Goal: Task Accomplishment & Management: Complete application form

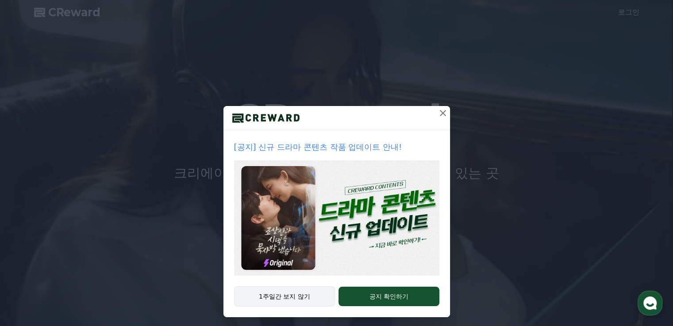
click at [291, 297] on button "1주일간 보지 않기" at bounding box center [284, 297] width 101 height 20
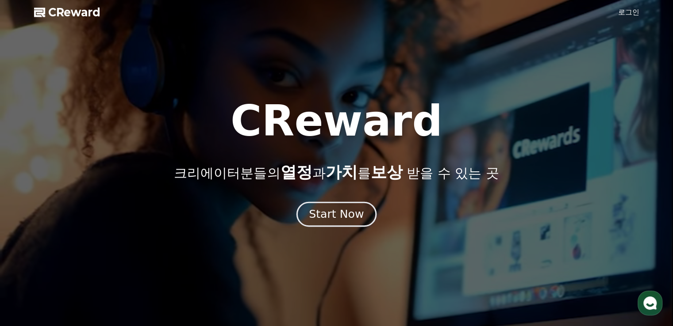
click at [335, 216] on div "Start Now" at bounding box center [336, 214] width 55 height 15
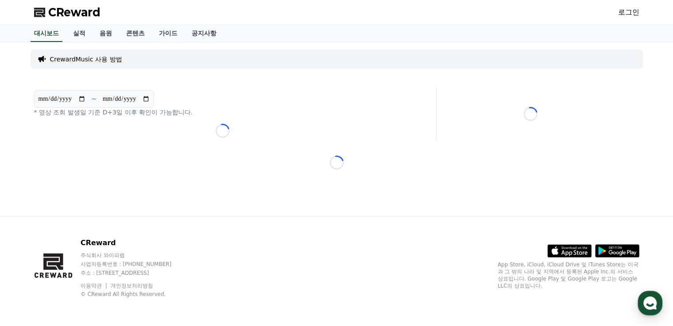
click at [626, 14] on link "로그인" at bounding box center [628, 12] width 21 height 11
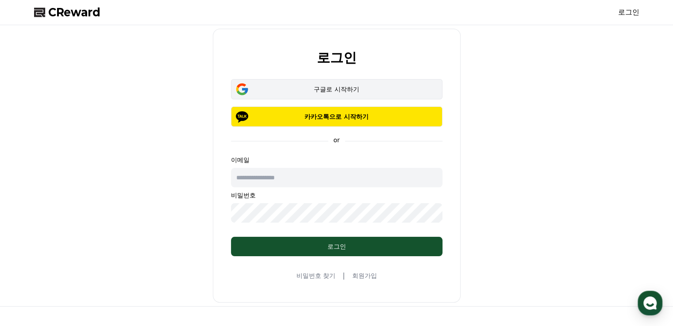
click at [344, 91] on div "구글로 시작하기" at bounding box center [337, 89] width 186 height 9
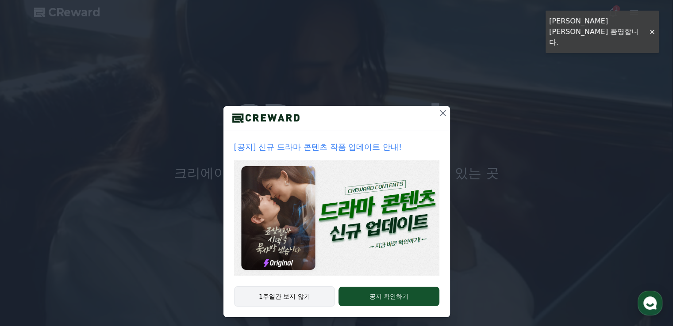
click at [264, 297] on button "1주일간 보지 않기" at bounding box center [284, 297] width 101 height 20
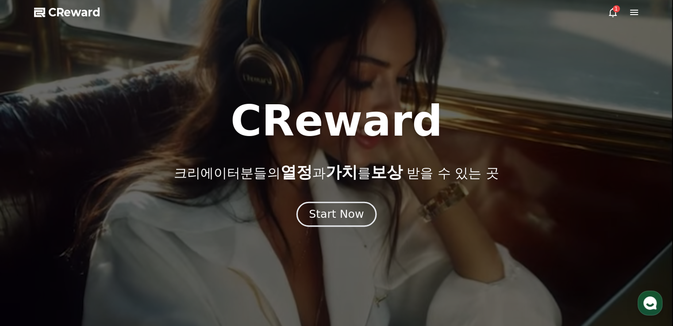
click at [344, 210] on div "Start Now" at bounding box center [336, 214] width 55 height 15
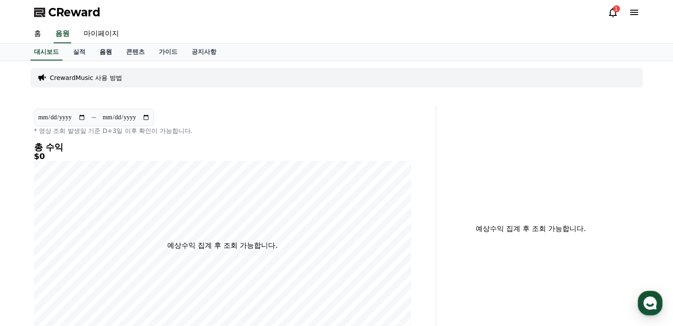
click at [105, 49] on link "음원" at bounding box center [105, 52] width 27 height 17
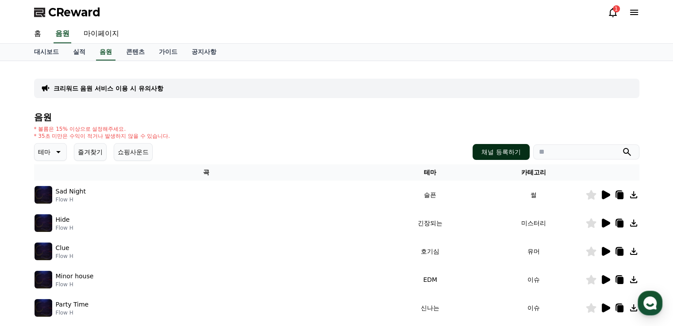
click at [494, 153] on button "채널 등록하기" at bounding box center [500, 152] width 57 height 16
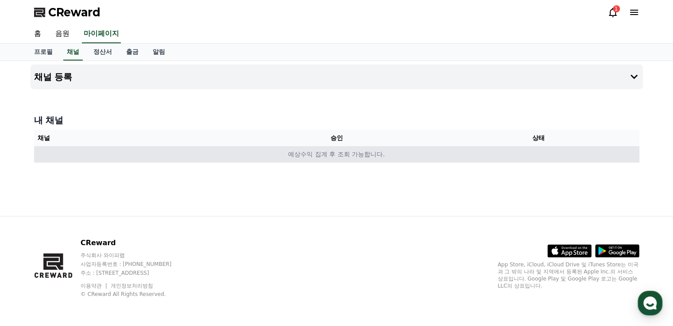
click at [336, 153] on td "예상수익 집계 후 조회 가능합니다." at bounding box center [336, 154] width 605 height 16
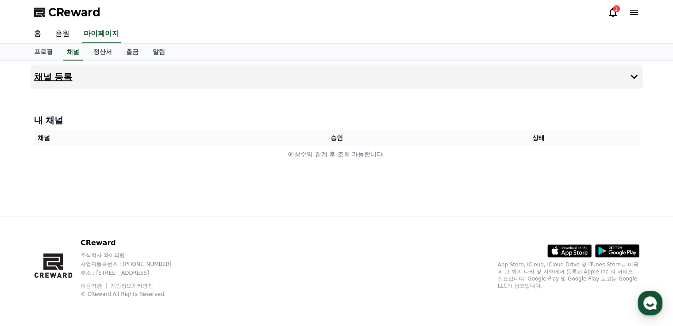
click at [321, 78] on button "채널 등록" at bounding box center [337, 77] width 612 height 25
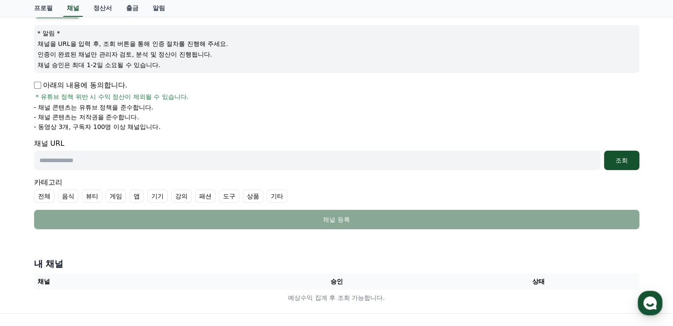
scroll to position [88, 0]
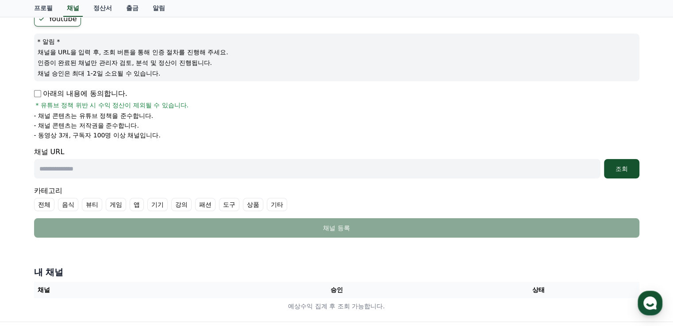
click at [80, 170] on input "text" at bounding box center [317, 168] width 566 height 19
paste input "**********"
type input "**********"
click at [45, 202] on label "전체" at bounding box center [44, 204] width 20 height 13
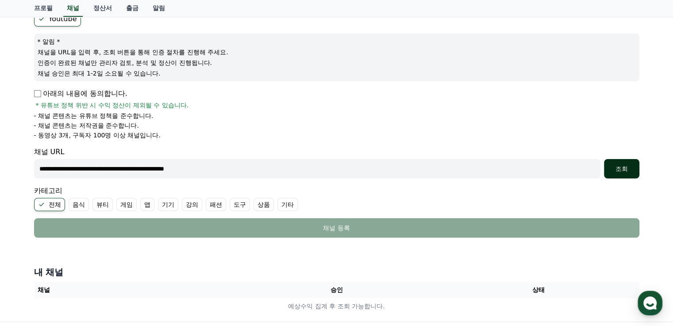
click at [623, 172] on div "조회" at bounding box center [621, 169] width 28 height 9
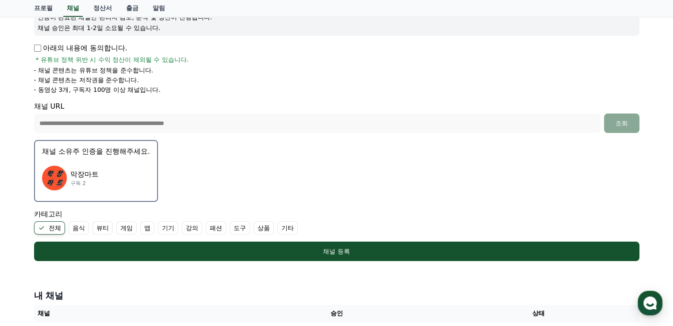
scroll to position [133, 0]
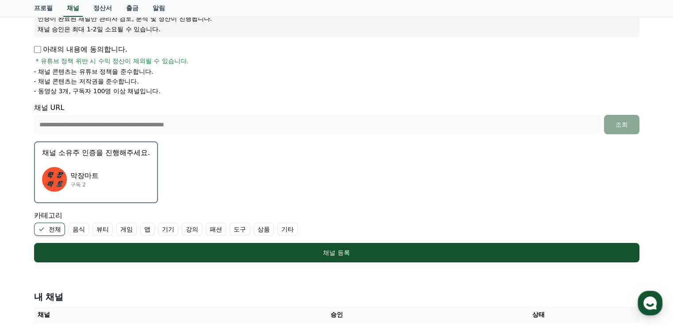
click at [79, 181] on p "구독 2" at bounding box center [84, 184] width 28 height 7
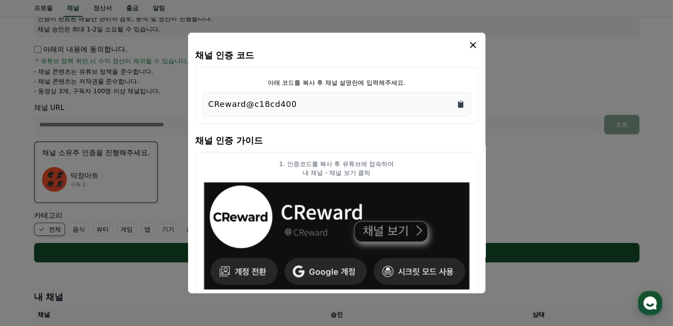
click at [464, 102] on icon "Copy to clipboard" at bounding box center [460, 104] width 9 height 9
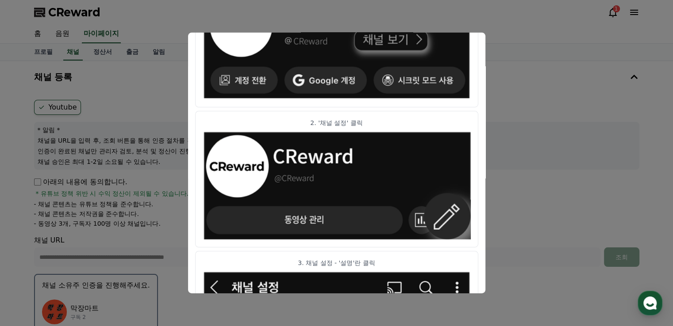
scroll to position [0, 0]
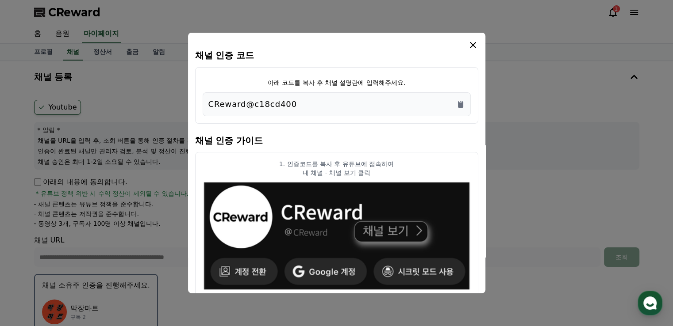
click at [472, 43] on icon "modal" at bounding box center [473, 45] width 11 height 11
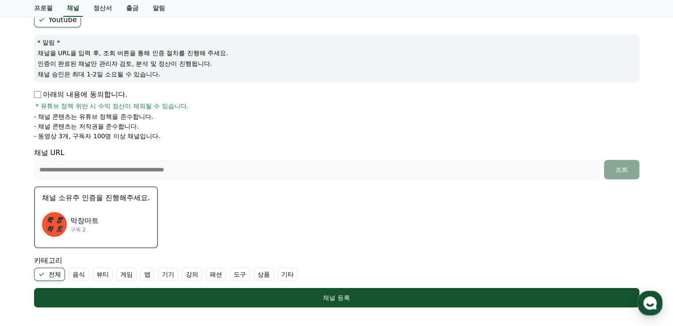
scroll to position [262, 0]
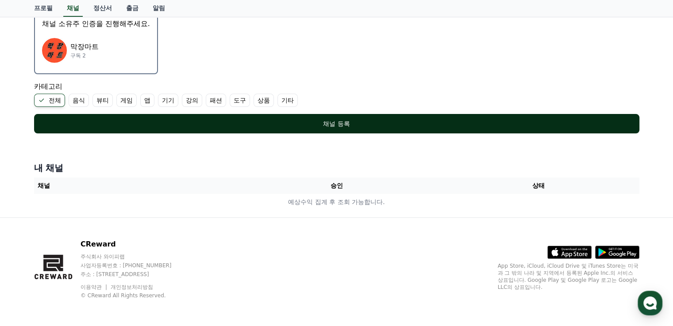
click at [341, 125] on div "채널 등록" at bounding box center [337, 123] width 570 height 9
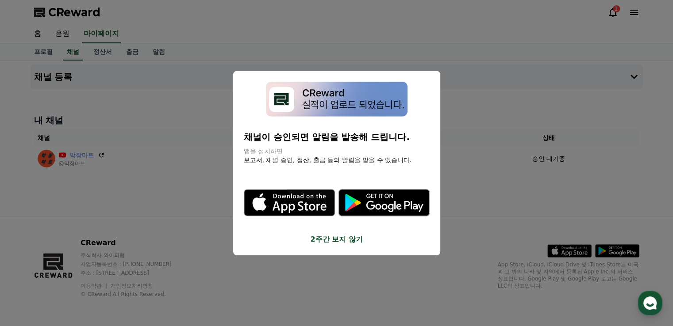
click at [341, 236] on button "2주간 보지 않기" at bounding box center [337, 239] width 186 height 11
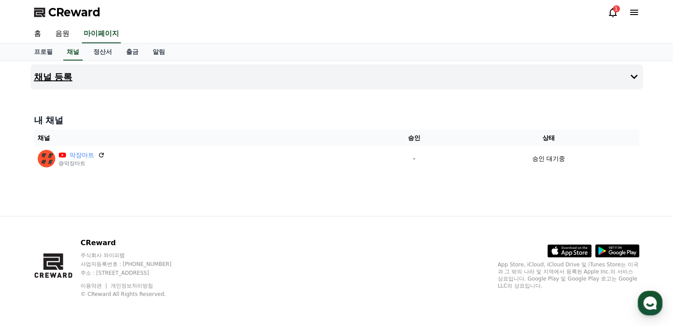
click at [638, 80] on icon at bounding box center [634, 77] width 11 height 11
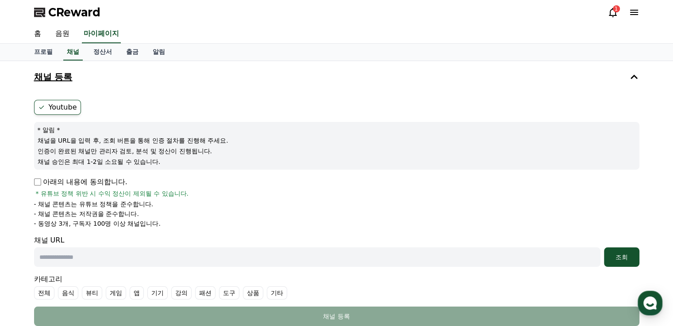
click at [32, 180] on div "Youtube * 알림 * 채널을 URL을 입력 후, 조회 버튼을 통해 인증 절차를 진행해 주세요. 인증이 완료된 채널만 관리자 검토, 분석 …" at bounding box center [337, 213] width 612 height 234
click at [32, 179] on div "Youtube * 알림 * 채널을 URL을 입력 후, 조회 버튼을 통해 인증 절차를 진행해 주세요. 인증이 완료된 채널만 관리자 검토, 분석 …" at bounding box center [337, 213] width 612 height 234
click at [37, 177] on p "아래의 내용에 동의합니다." at bounding box center [80, 182] width 93 height 11
click at [107, 257] on input "text" at bounding box center [317, 257] width 566 height 19
paste input "**********"
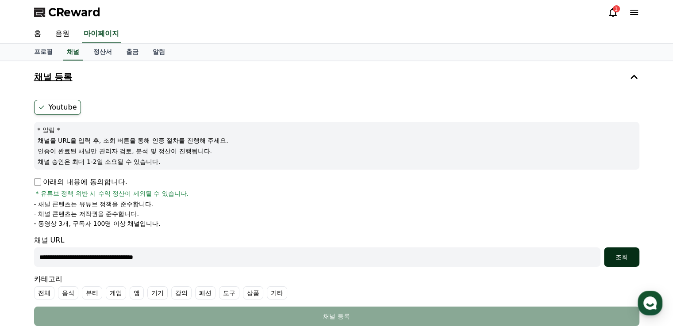
type input "**********"
click at [623, 260] on div "조회" at bounding box center [621, 257] width 28 height 9
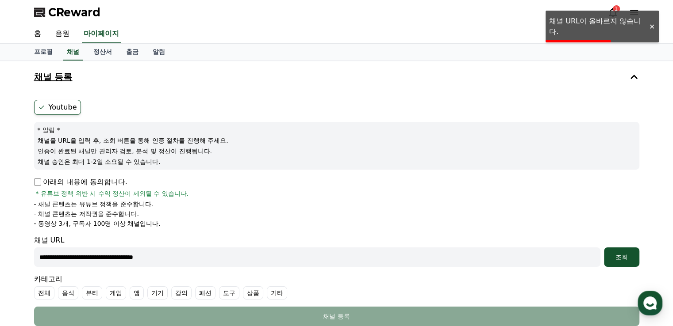
drag, startPoint x: 175, startPoint y: 263, endPoint x: 6, endPoint y: 219, distance: 174.5
click at [0, 219] on div "**********" at bounding box center [336, 240] width 673 height 358
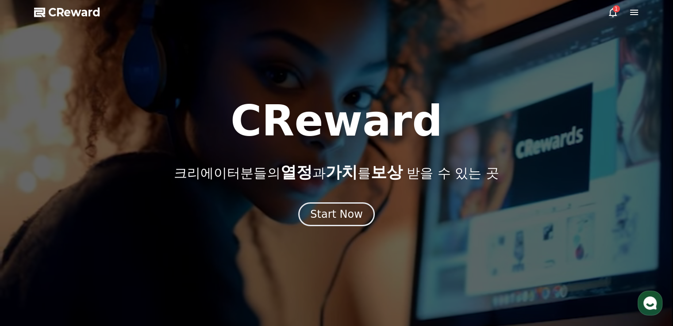
click at [616, 8] on div "1" at bounding box center [616, 8] width 7 height 7
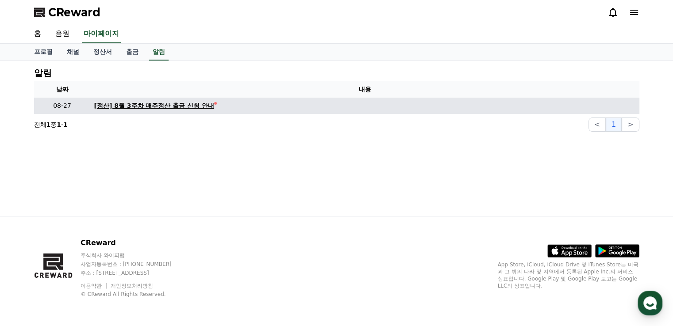
click at [158, 109] on div "[정산] 8월 3주차 매주정산 출금 신청 안내" at bounding box center [154, 105] width 120 height 9
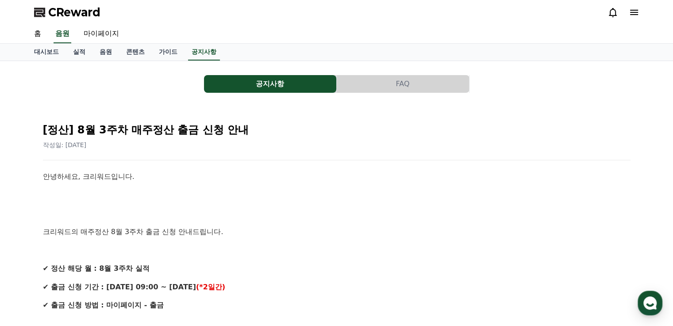
click at [635, 9] on icon at bounding box center [634, 12] width 11 height 11
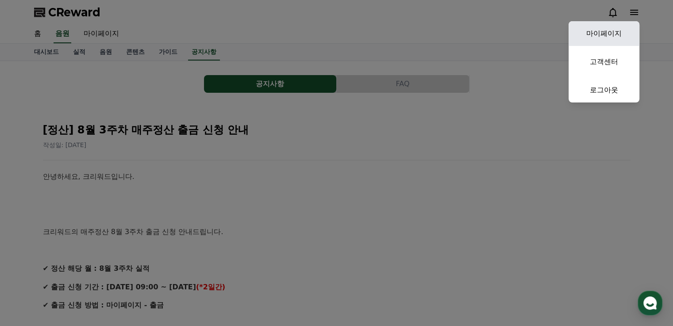
click at [601, 36] on link "마이페이지" at bounding box center [603, 33] width 71 height 25
select select "**********"
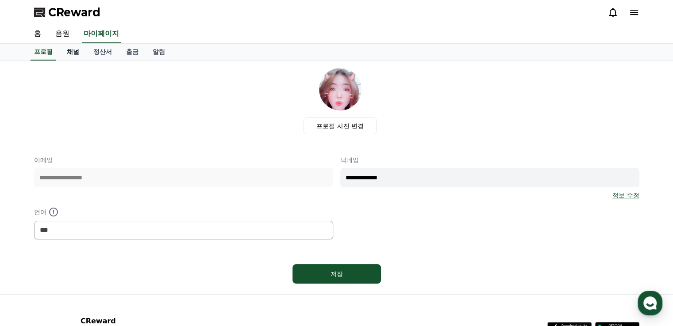
click at [65, 47] on link "채널" at bounding box center [73, 52] width 27 height 17
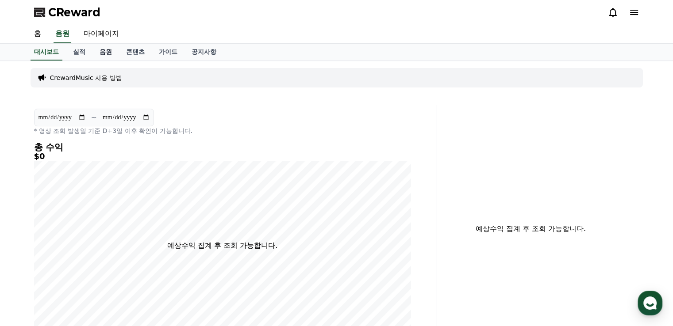
click at [107, 53] on link "음원" at bounding box center [105, 52] width 27 height 17
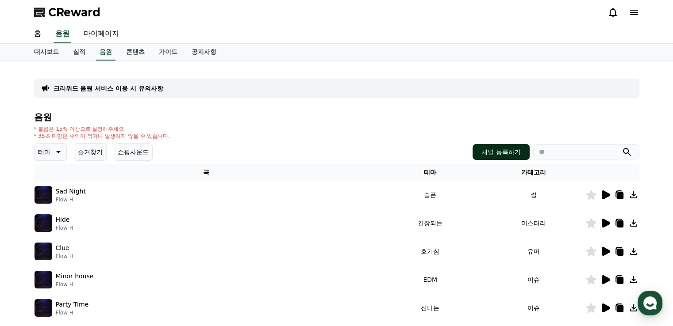
click at [515, 154] on button "채널 등록하기" at bounding box center [500, 152] width 57 height 16
